Goal: Information Seeking & Learning: Learn about a topic

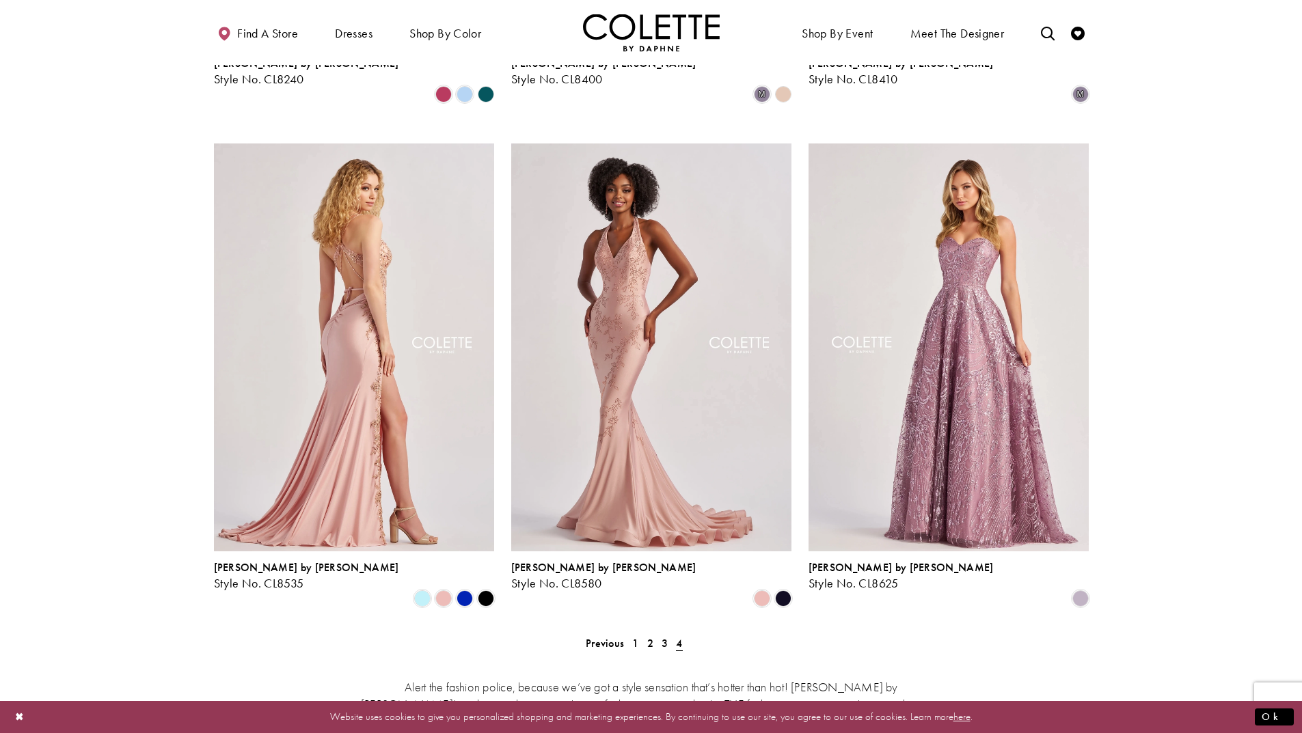
scroll to position [888, 0]
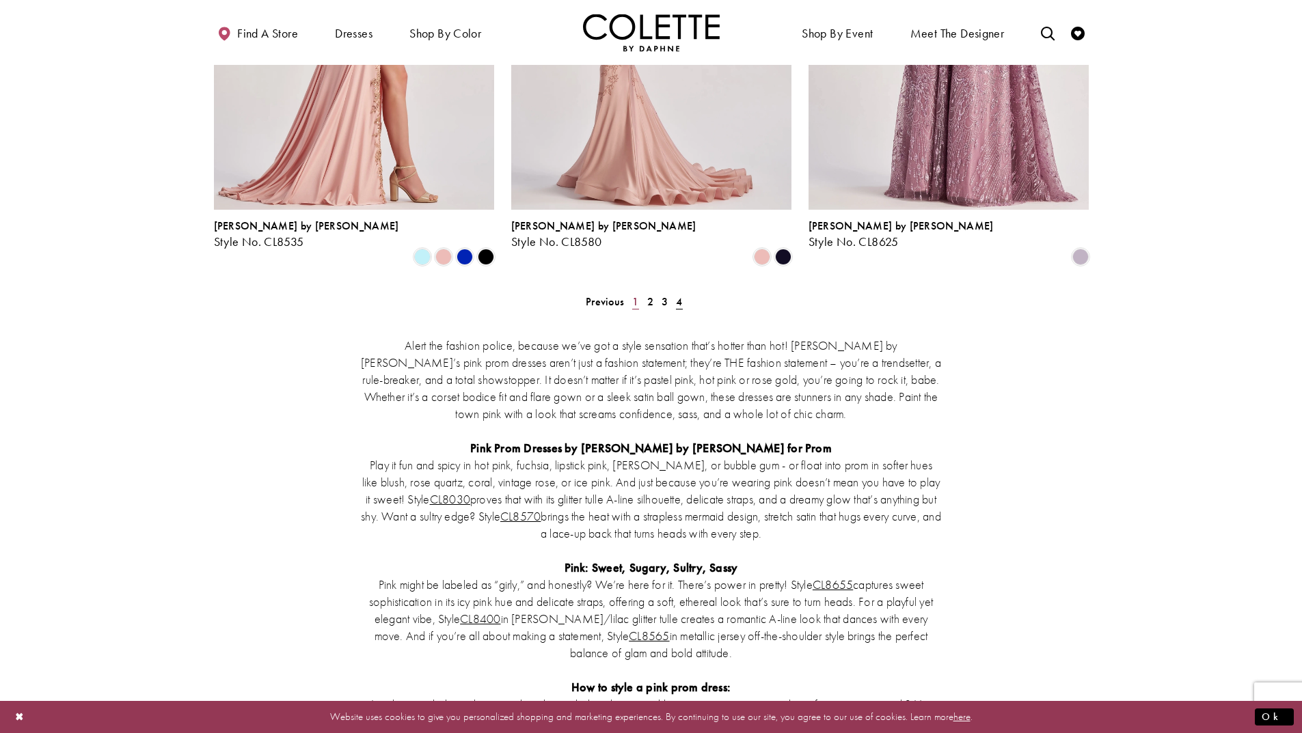
click at [633, 294] on span "1" at bounding box center [635, 301] width 6 height 14
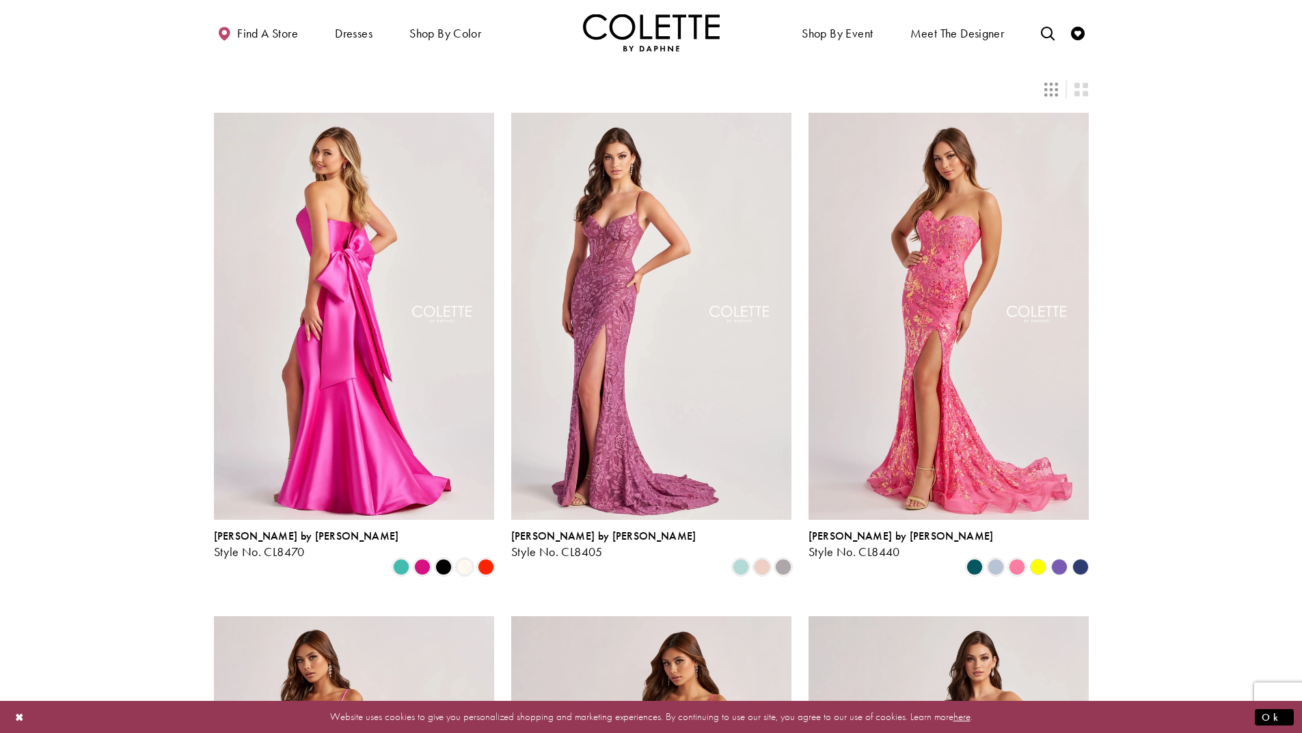
scroll to position [347, 0]
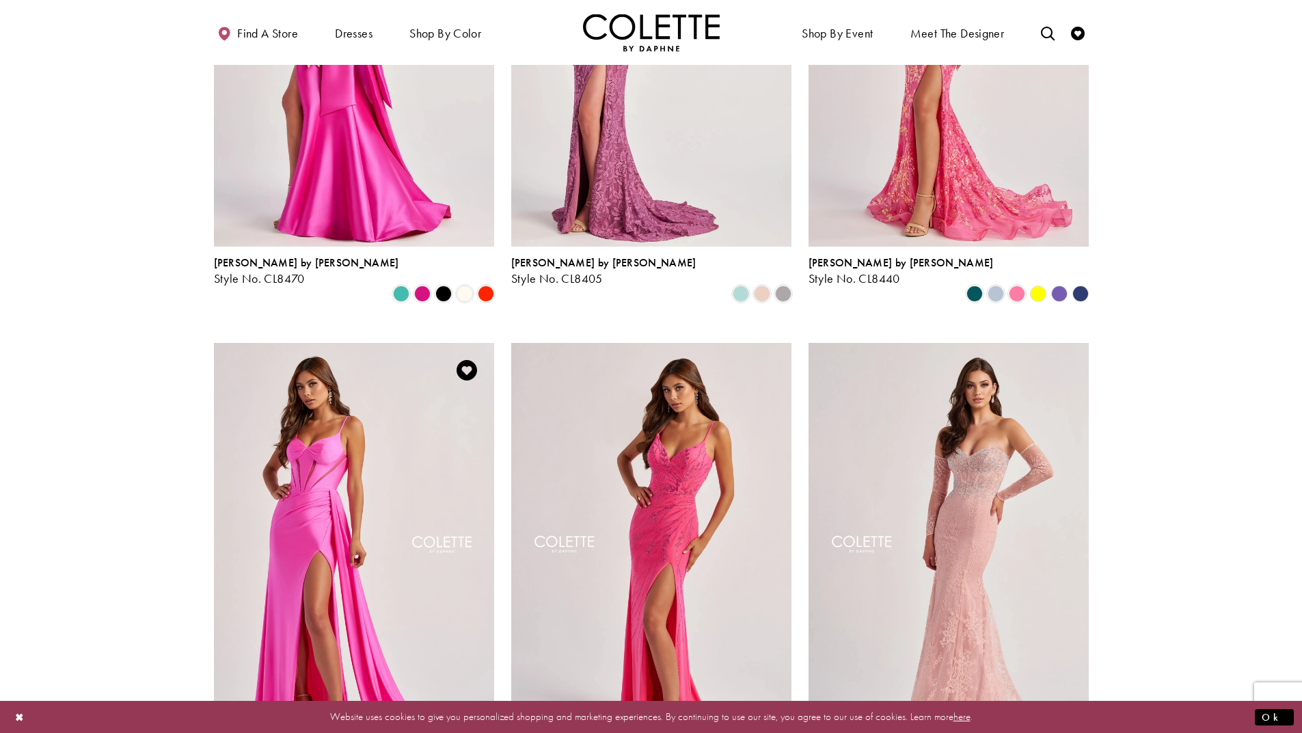
click at [324, 490] on img "Visit Colette by Daphne Style No. CL8480 Page" at bounding box center [354, 546] width 280 height 407
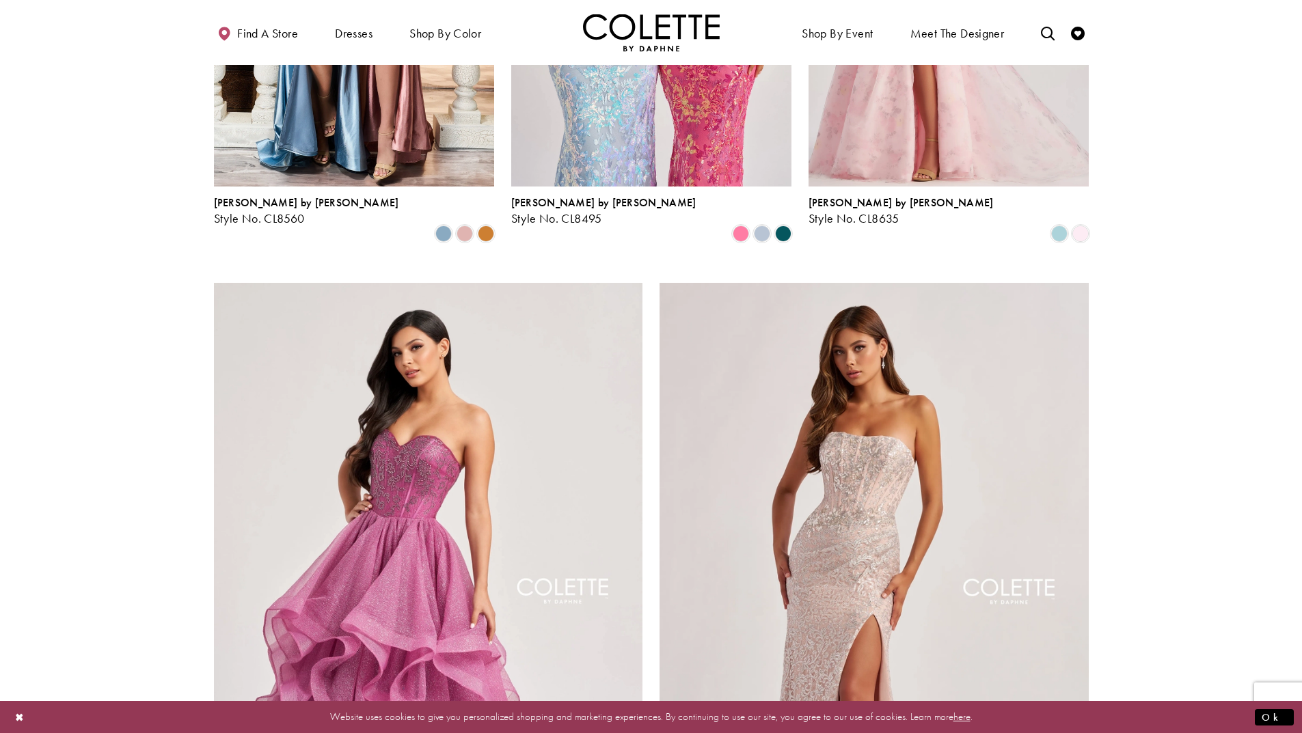
scroll to position [2192, 0]
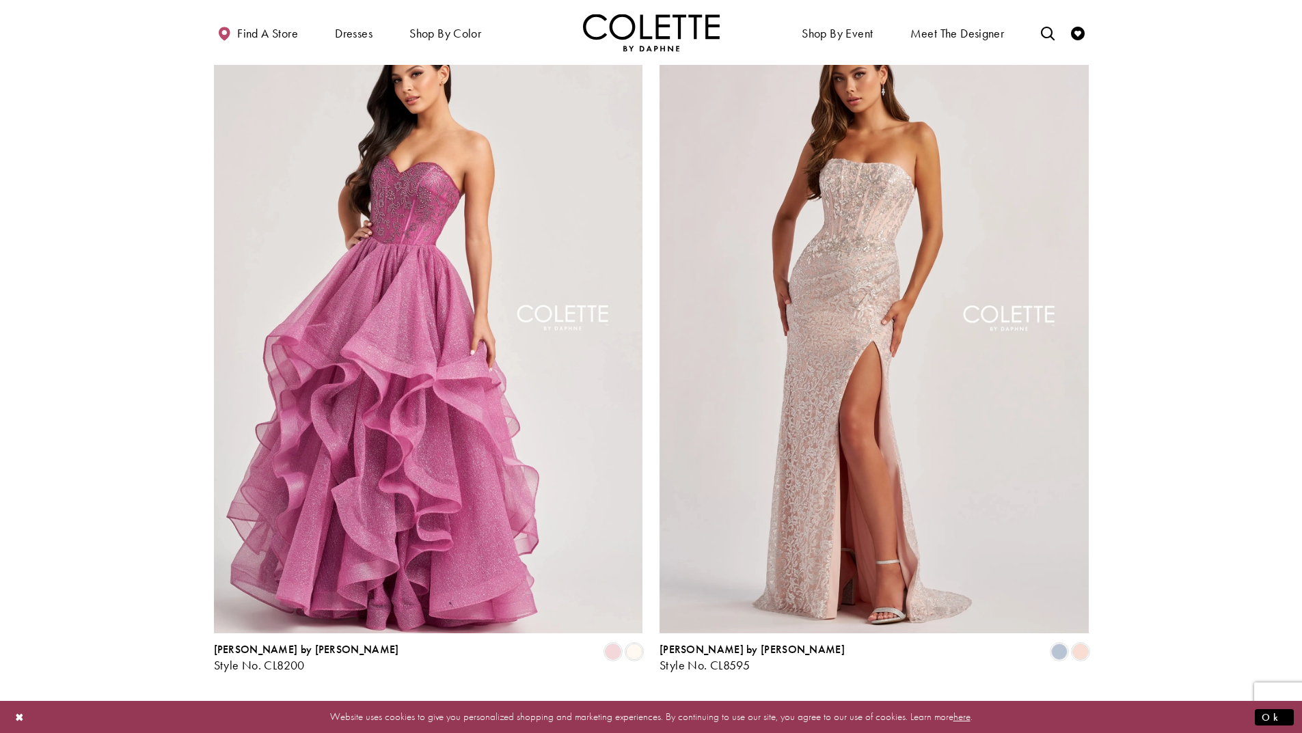
click at [649, 702] on span "2" at bounding box center [650, 709] width 6 height 14
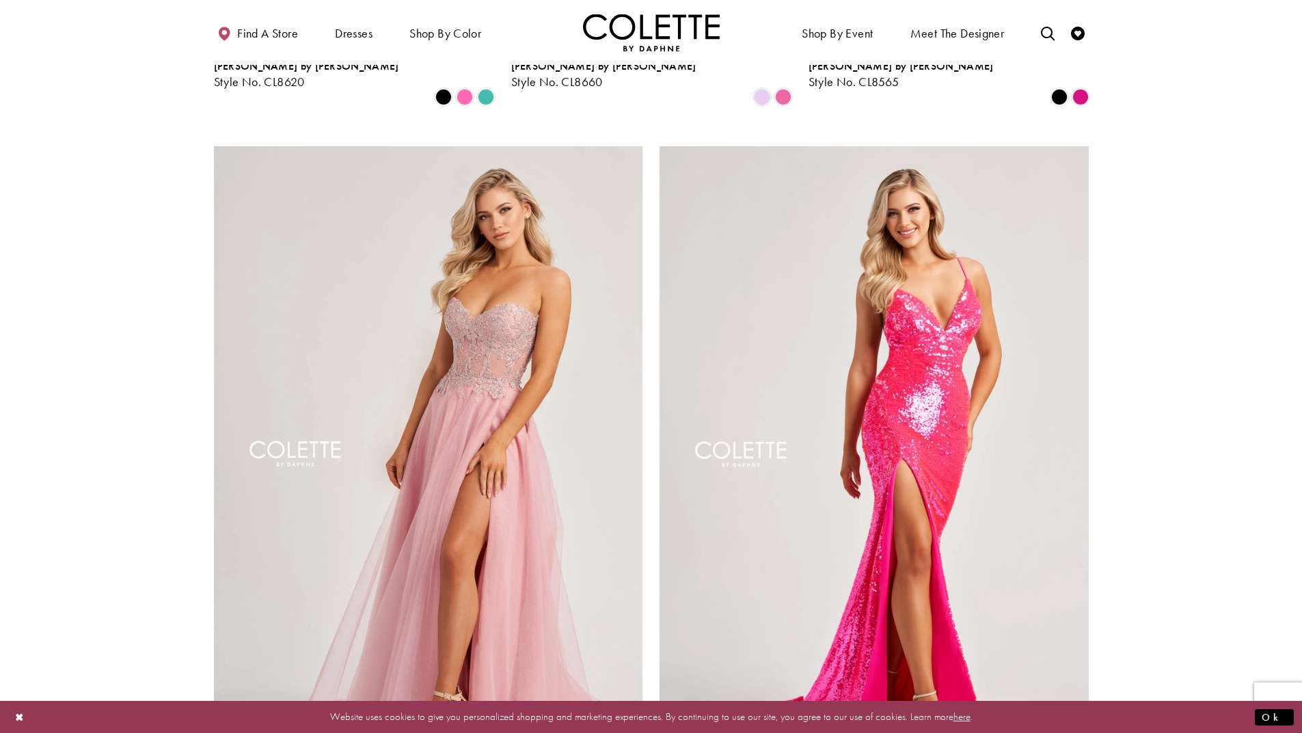
scroll to position [2397, 0]
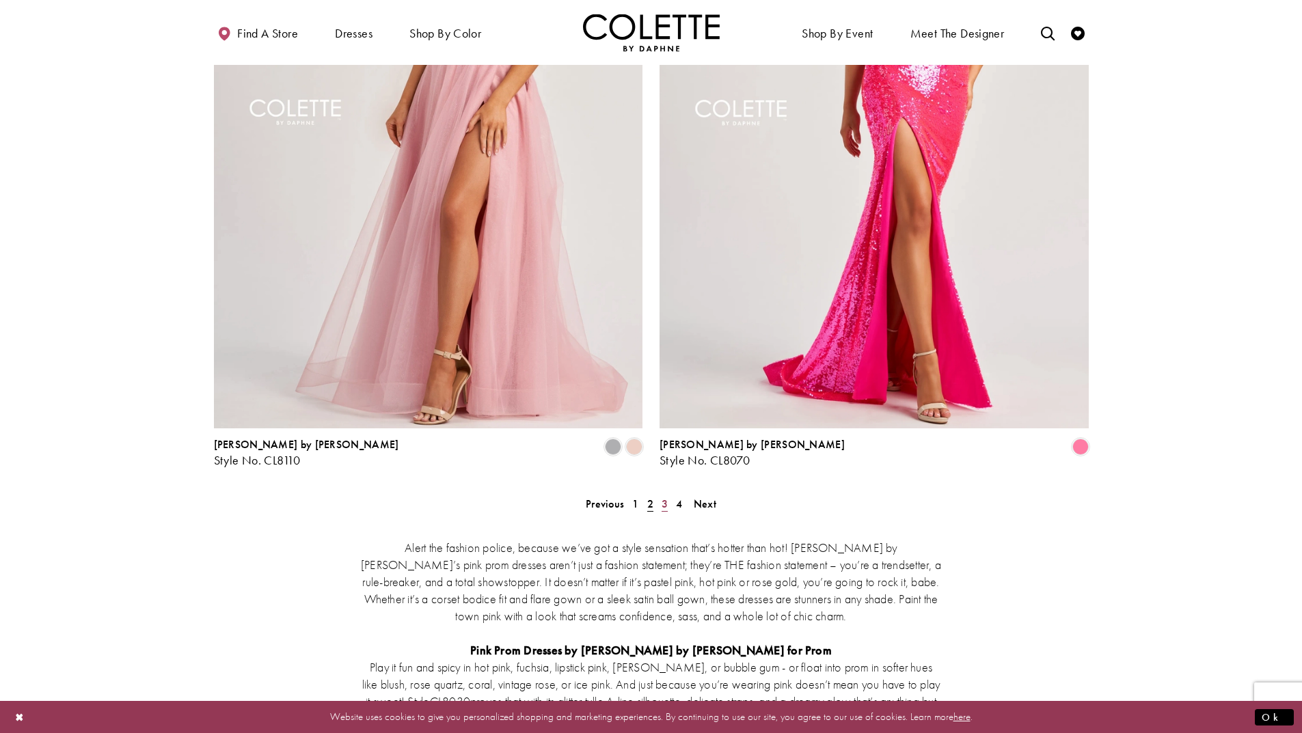
click at [663, 497] on span "3" at bounding box center [664, 504] width 6 height 14
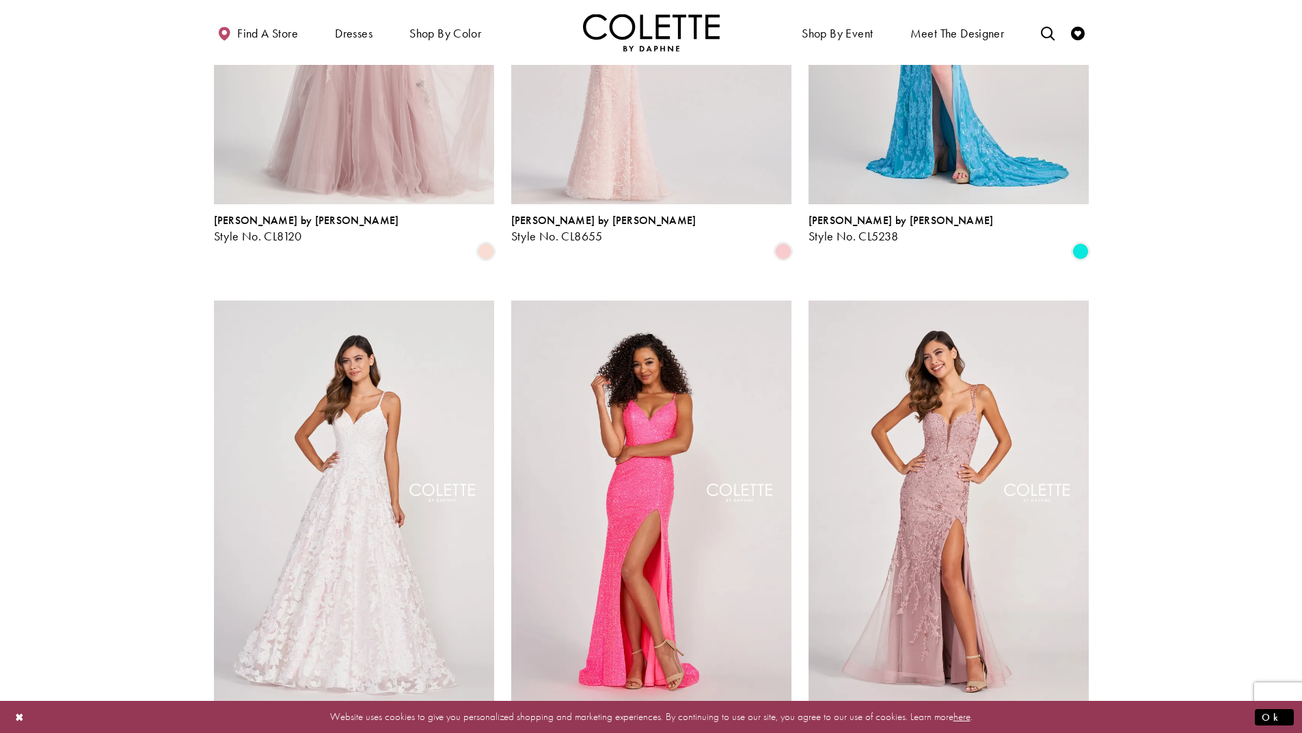
scroll to position [962, 0]
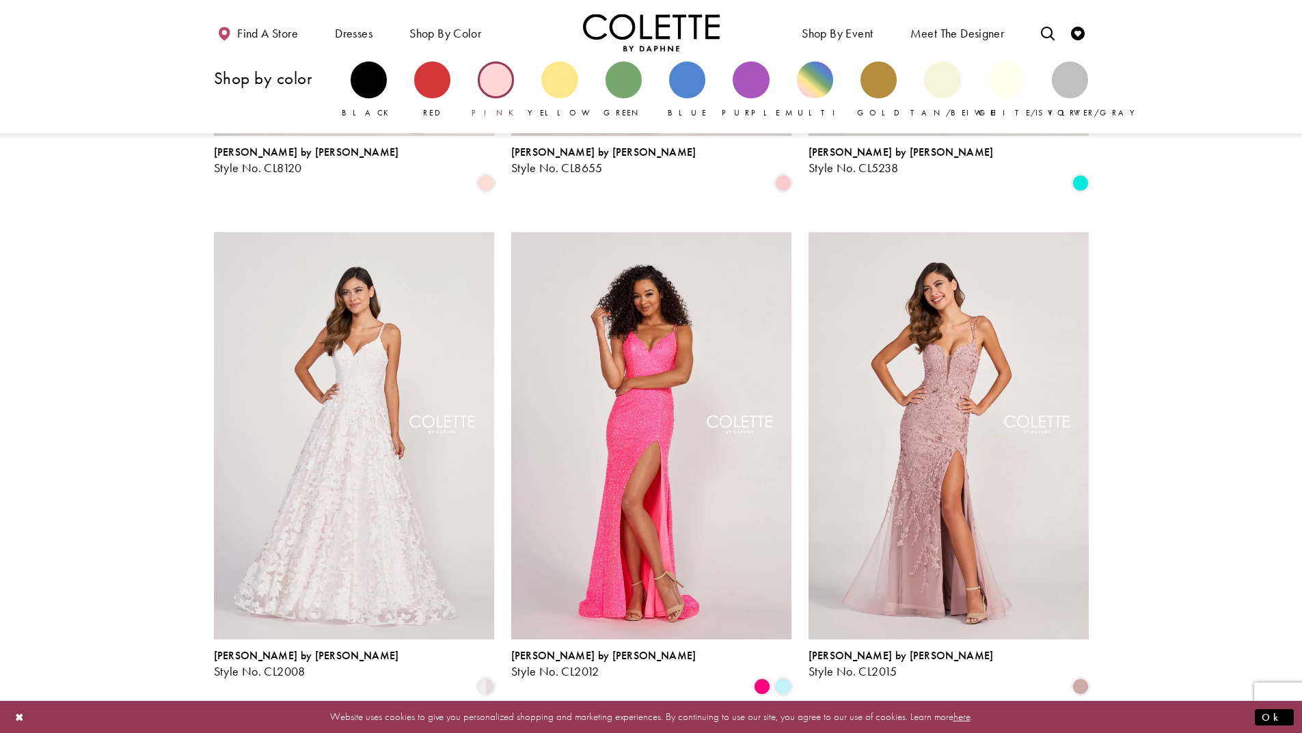
click at [497, 84] on div "Primary block" at bounding box center [496, 79] width 36 height 36
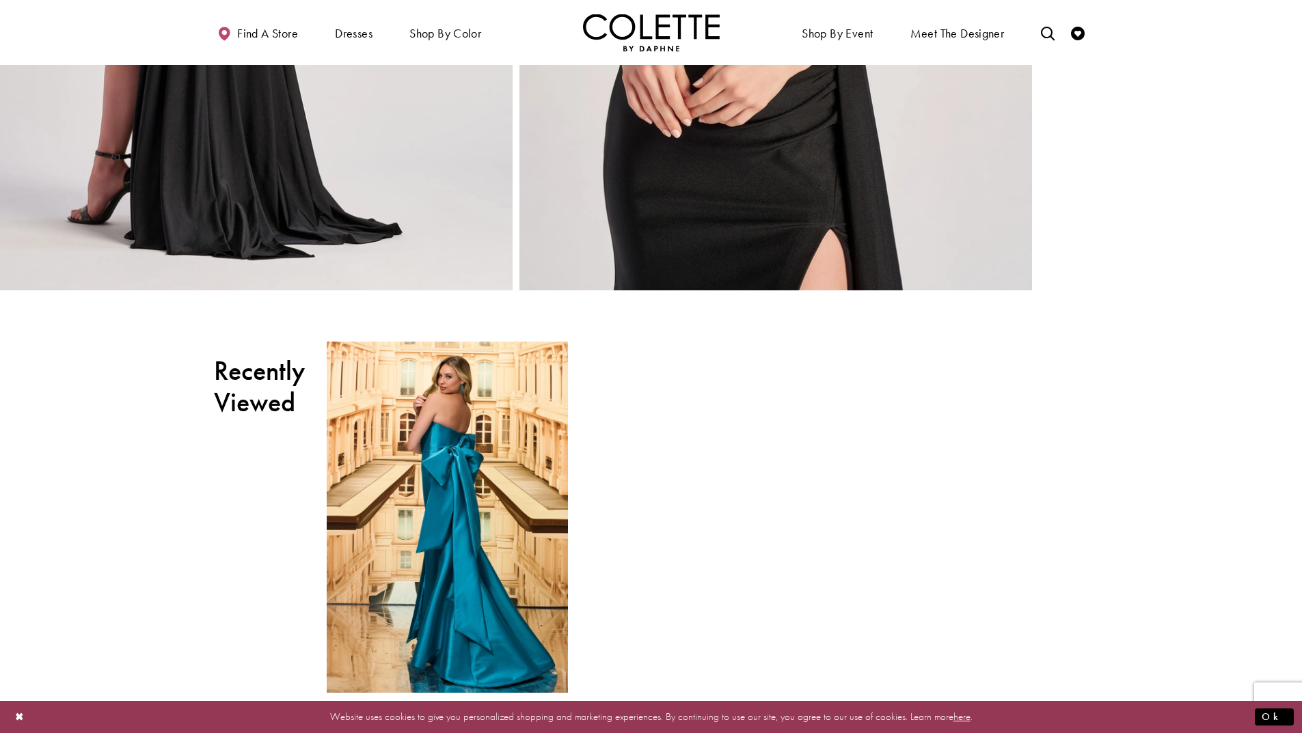
scroll to position [3211, 0]
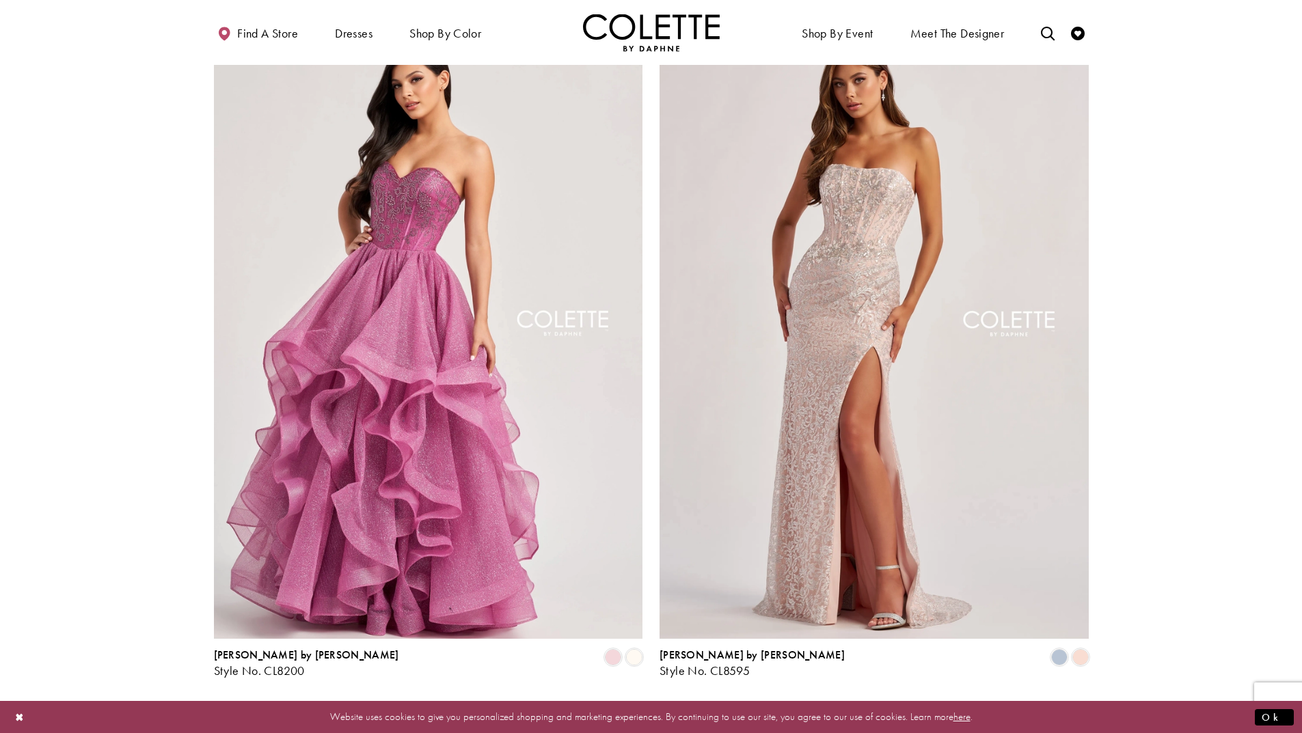
scroll to position [2460, 0]
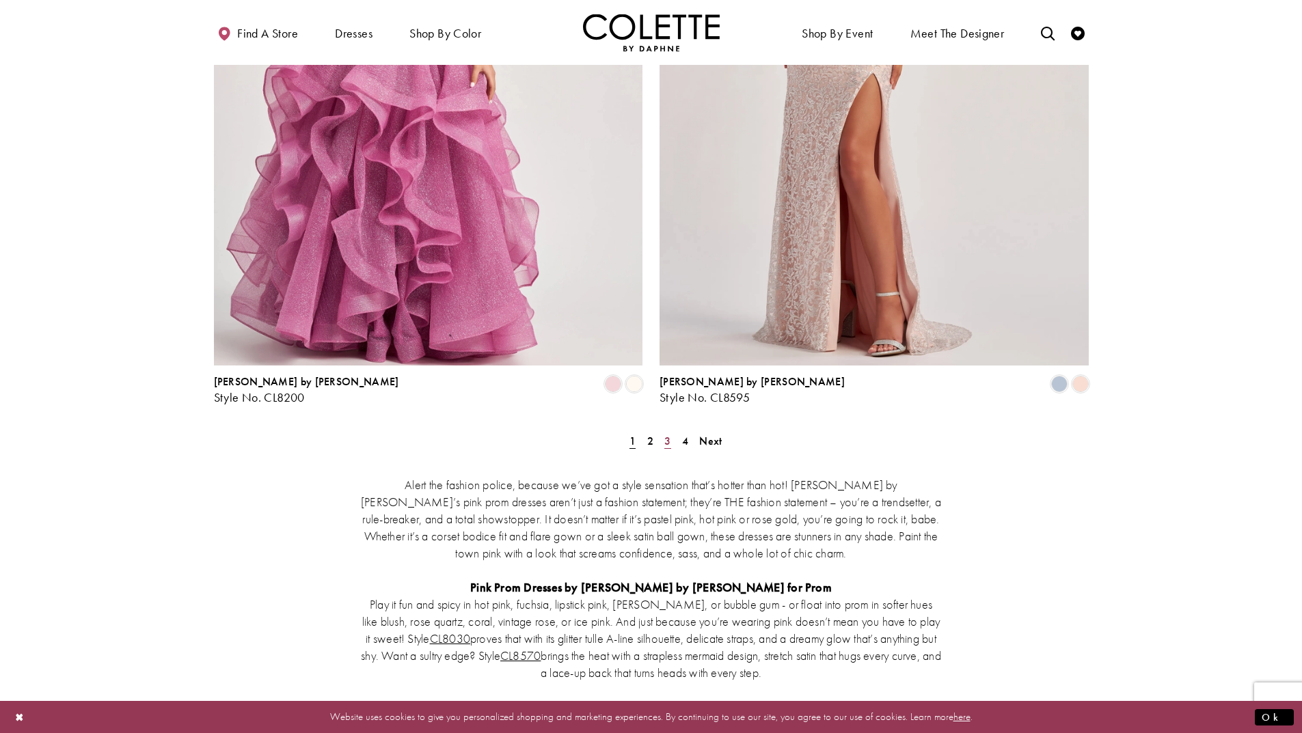
click at [665, 434] on span "3" at bounding box center [667, 441] width 6 height 14
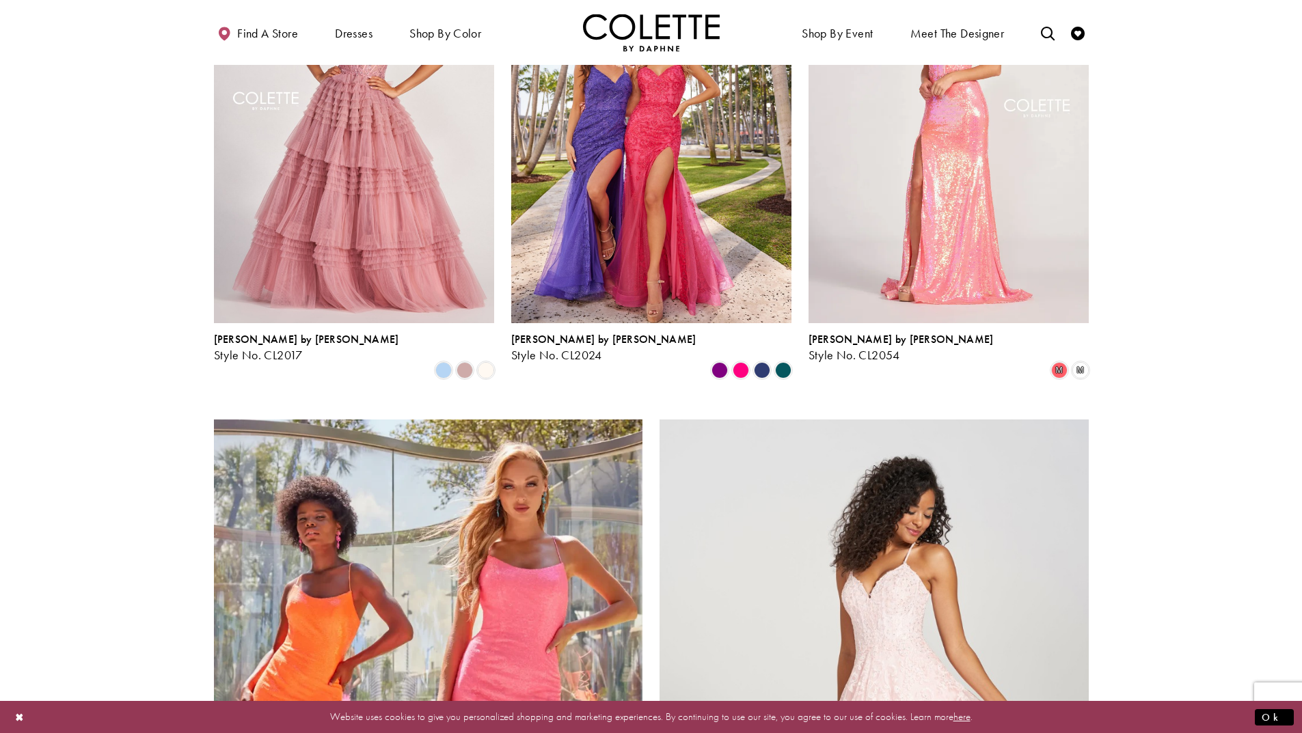
scroll to position [1509, 0]
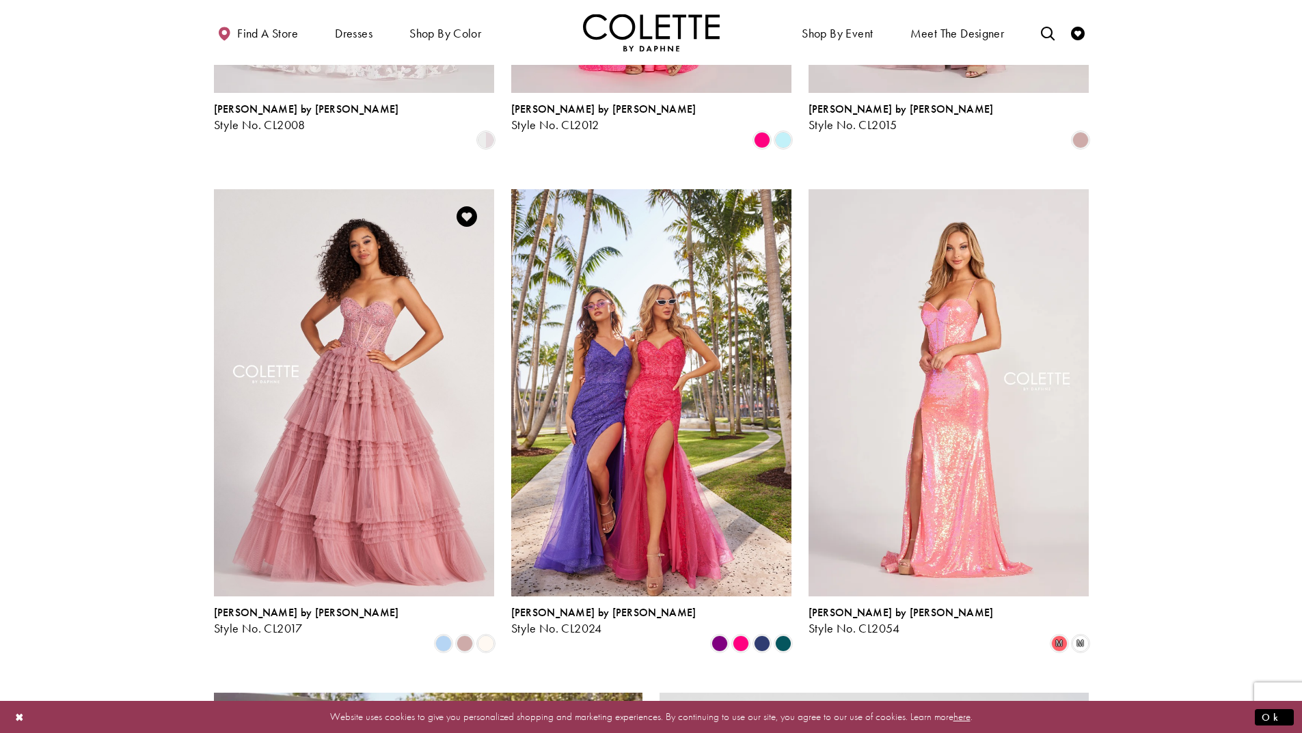
click at [377, 327] on img "Visit Colette by Daphne Style No. CL2017 Page" at bounding box center [354, 392] width 280 height 407
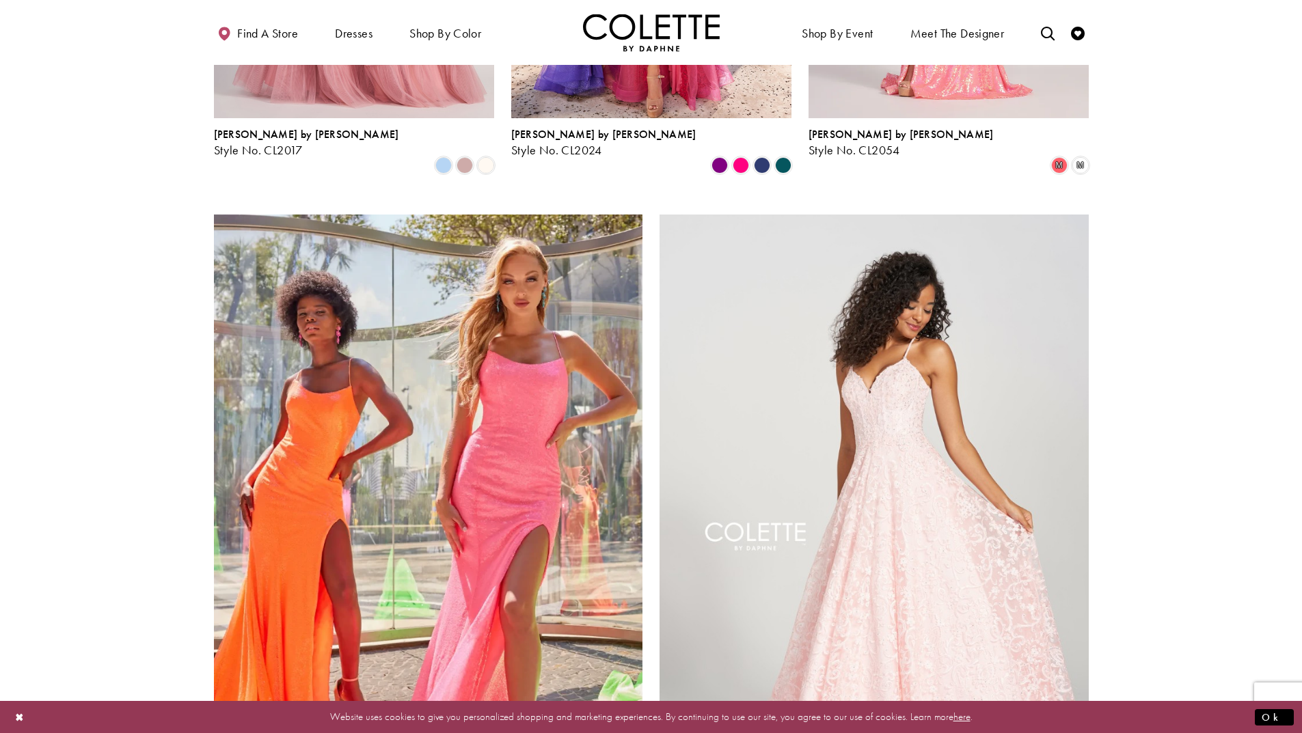
scroll to position [2192, 0]
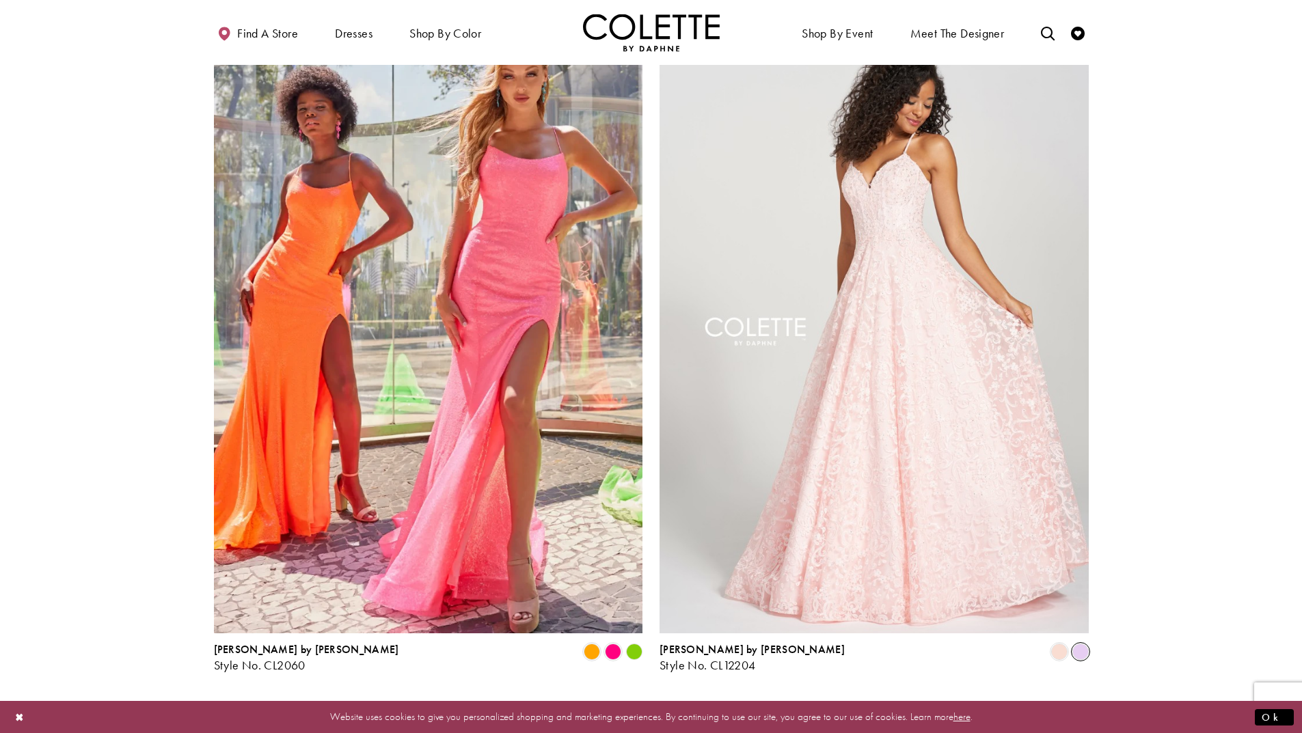
click at [1081, 644] on span "Product List" at bounding box center [1080, 652] width 16 height 16
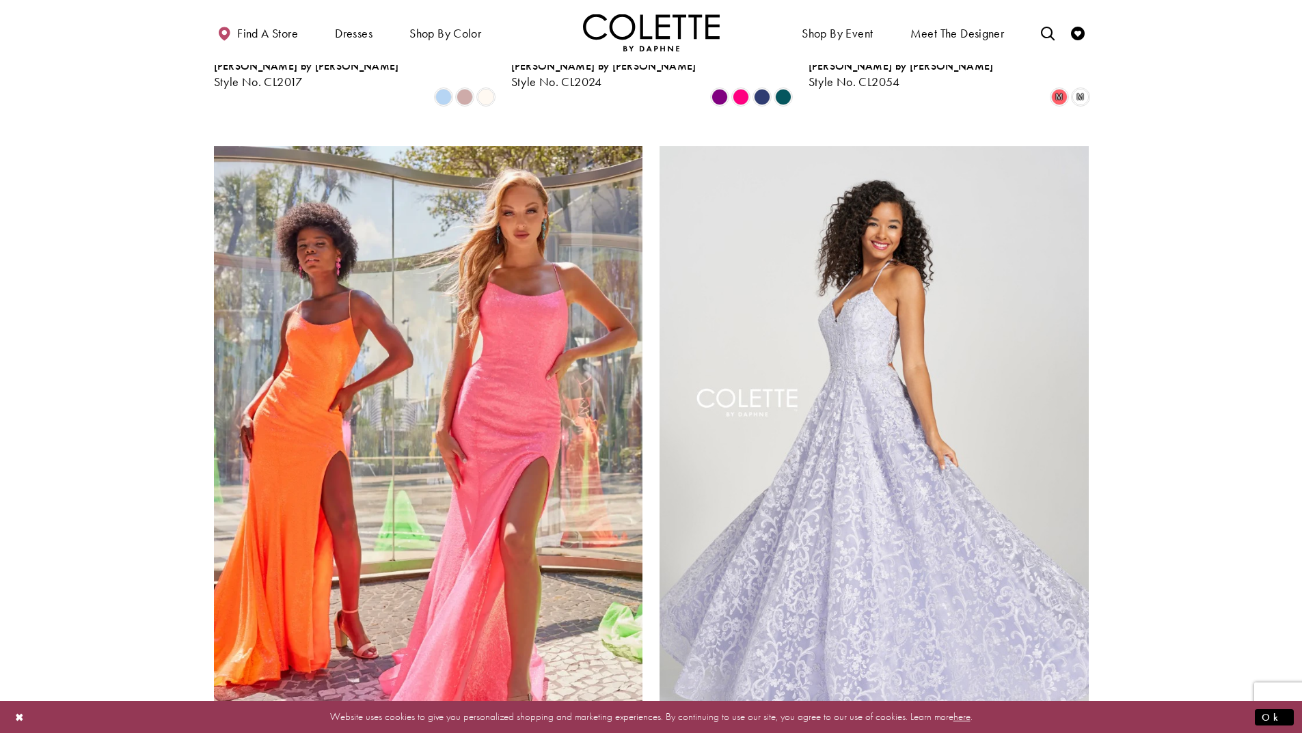
scroll to position [2260, 0]
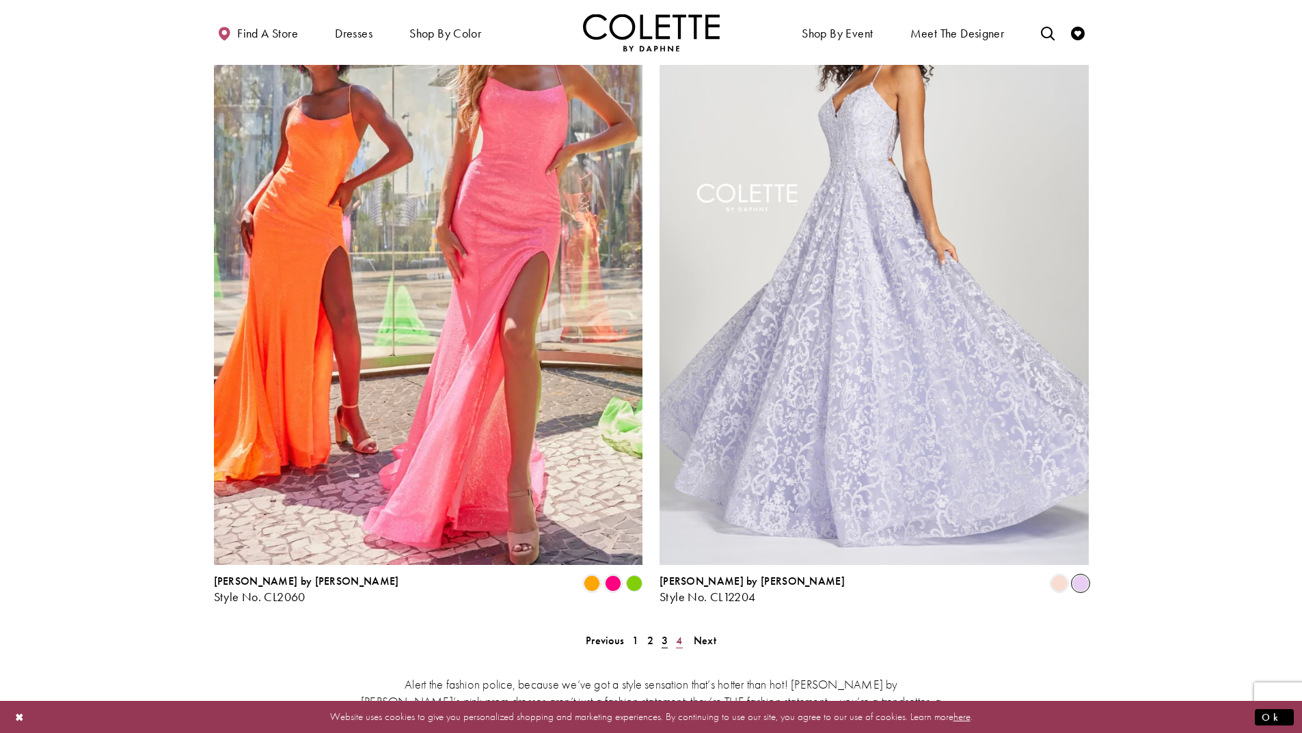
click at [680, 633] on span "4" at bounding box center [679, 640] width 6 height 14
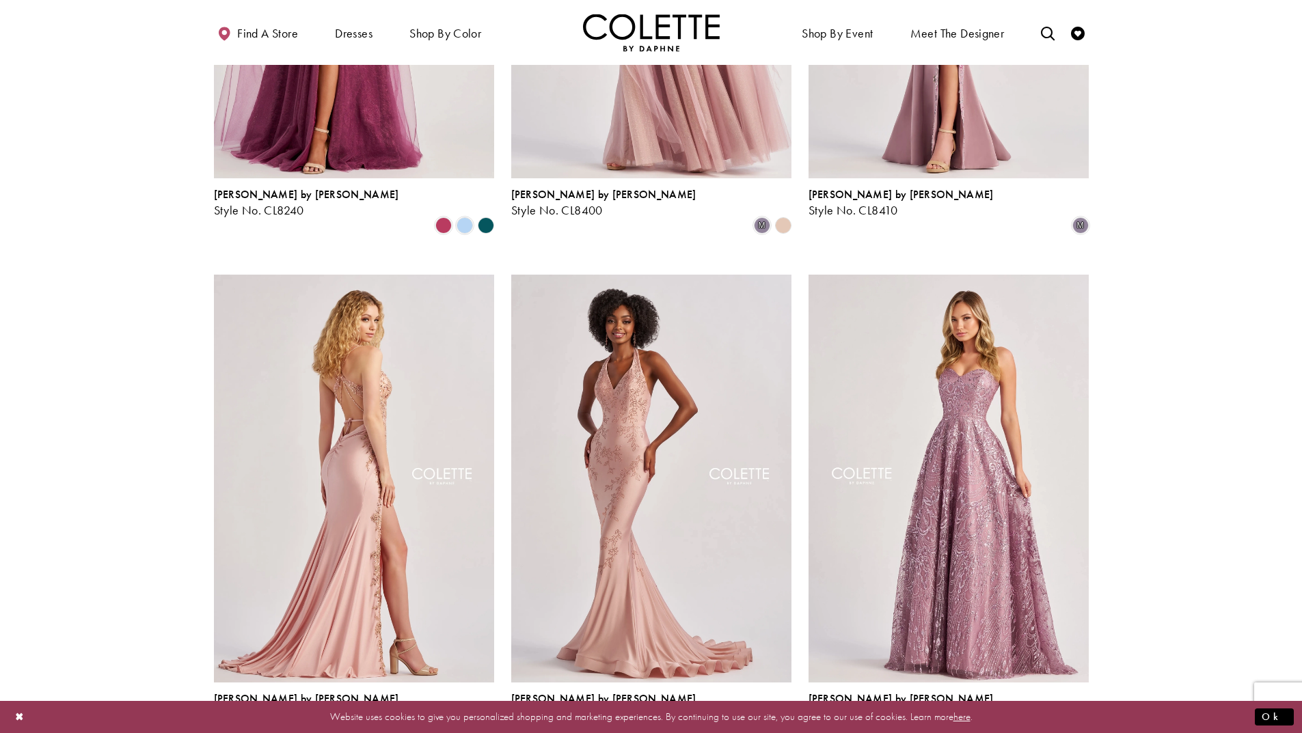
scroll to position [620, 0]
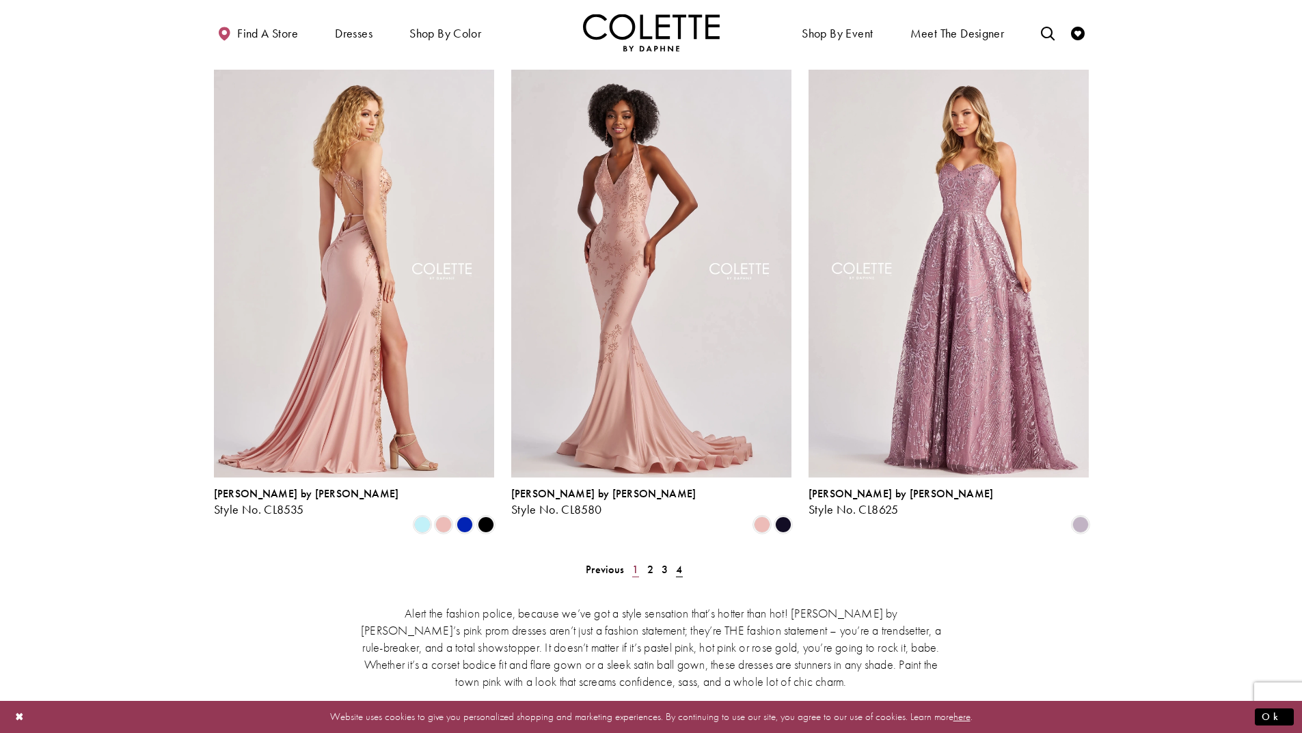
click at [633, 562] on span "1" at bounding box center [635, 569] width 6 height 14
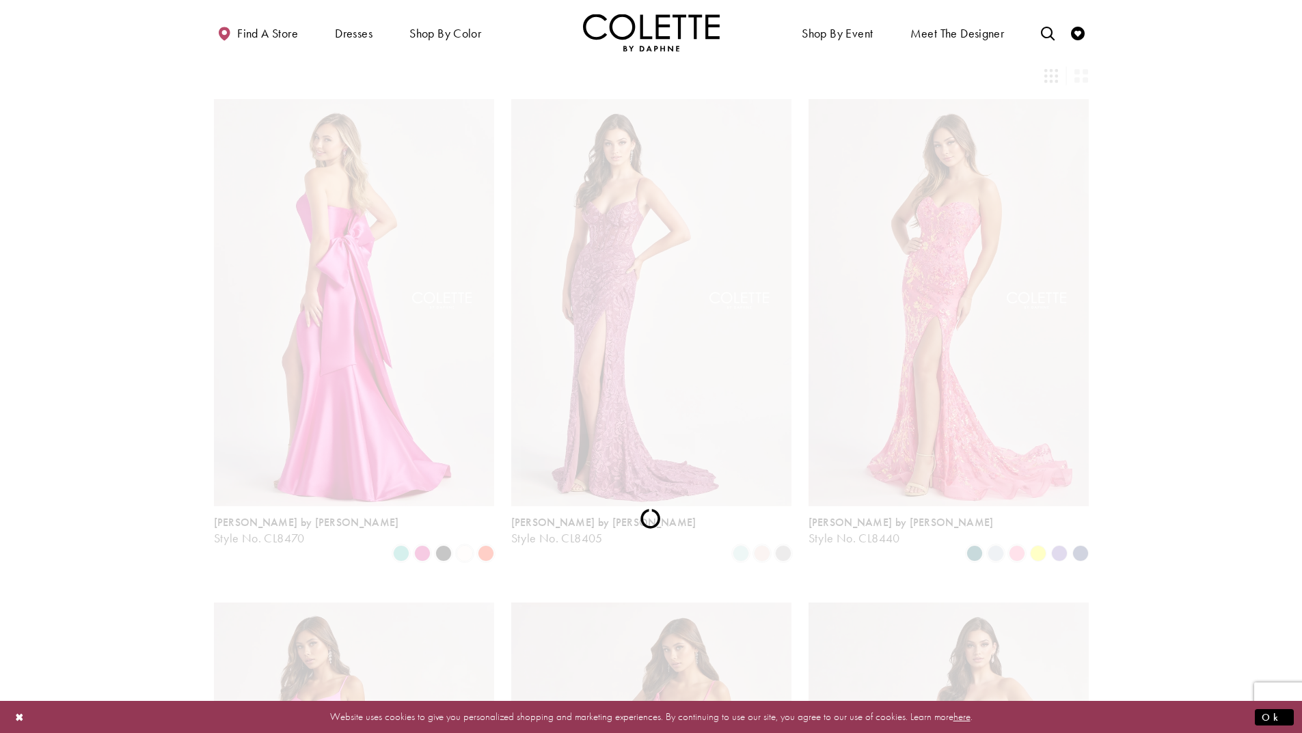
scroll to position [74, 0]
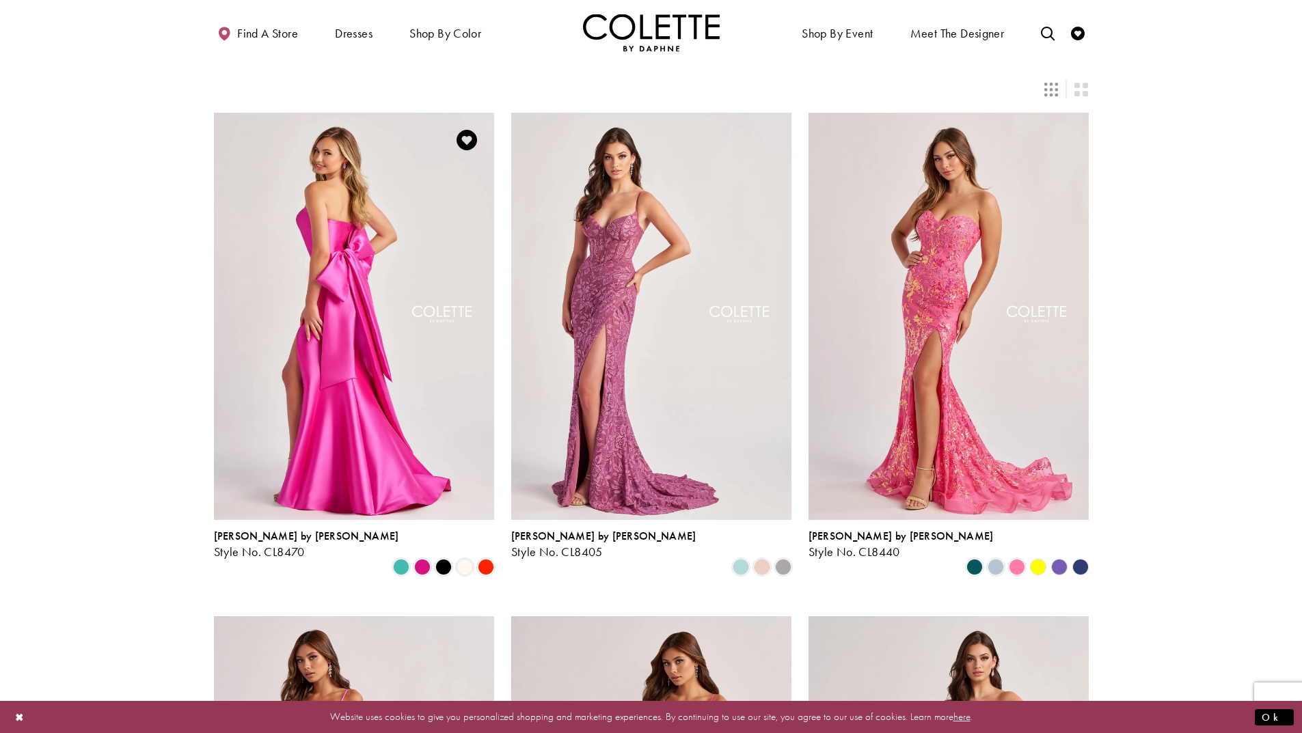
click at [363, 344] on img "Visit Colette by Daphne Style No. CL8470 Page" at bounding box center [354, 316] width 280 height 407
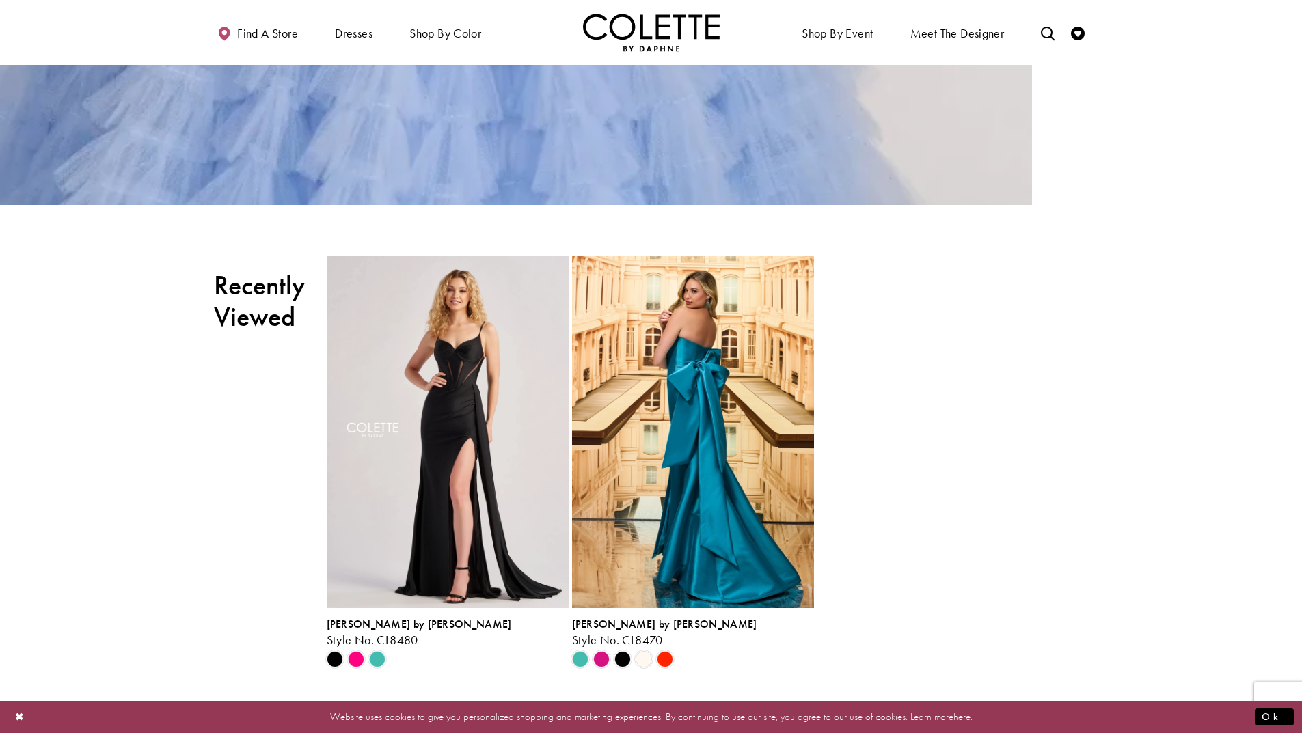
scroll to position [4783, 0]
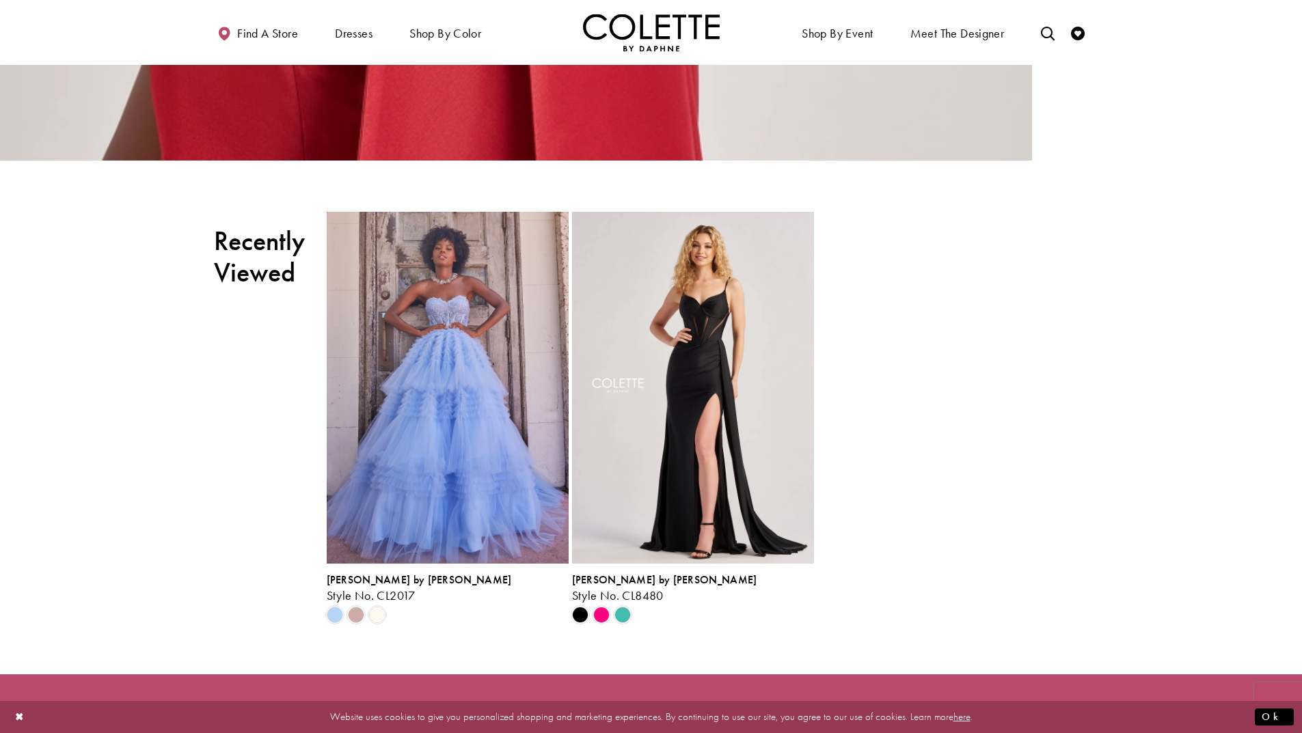
scroll to position [5534, 0]
